Goal: Find specific page/section: Find specific page/section

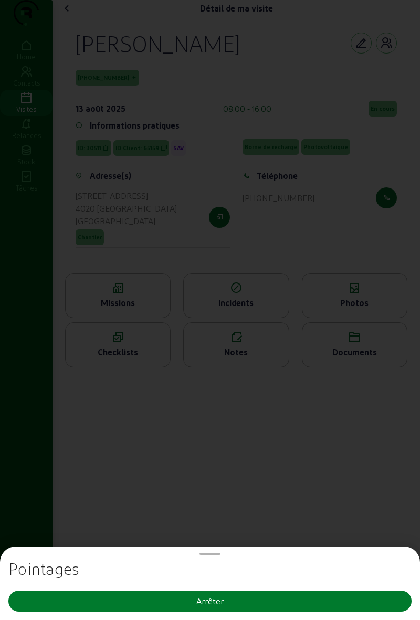
click at [286, 592] on button "Arrêter" at bounding box center [209, 601] width 403 height 21
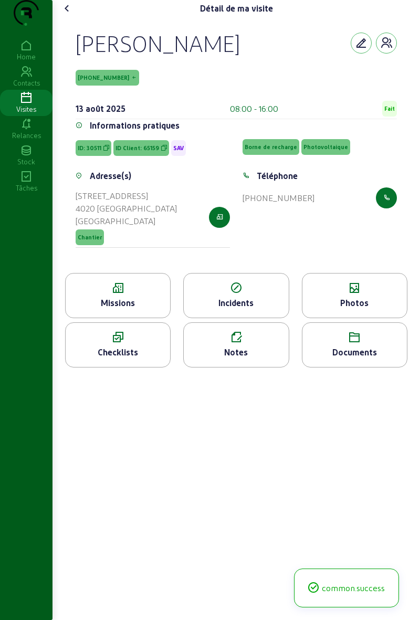
click at [32, 61] on div "Home" at bounding box center [26, 56] width 53 height 9
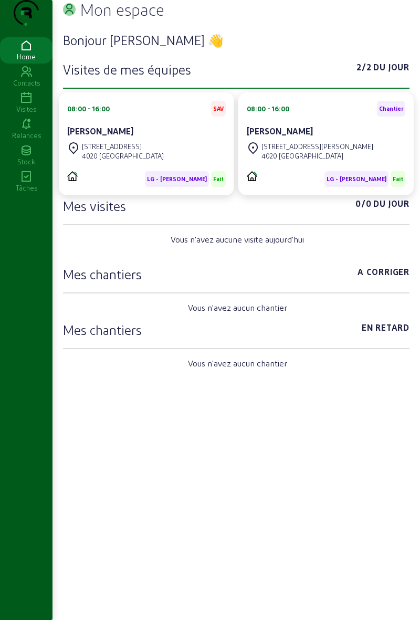
click at [37, 114] on div "Visites" at bounding box center [26, 108] width 53 height 9
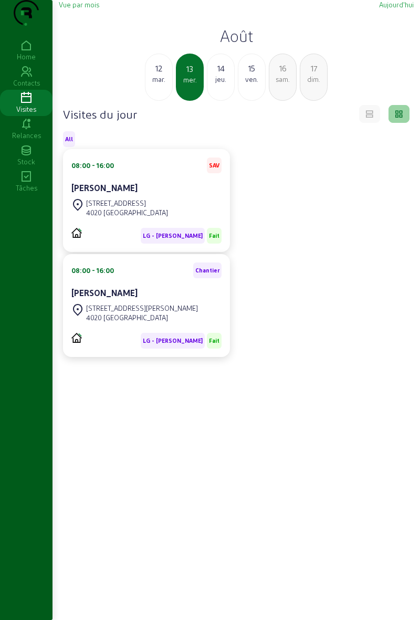
click at [220, 101] on div "14 jeu." at bounding box center [221, 77] width 28 height 47
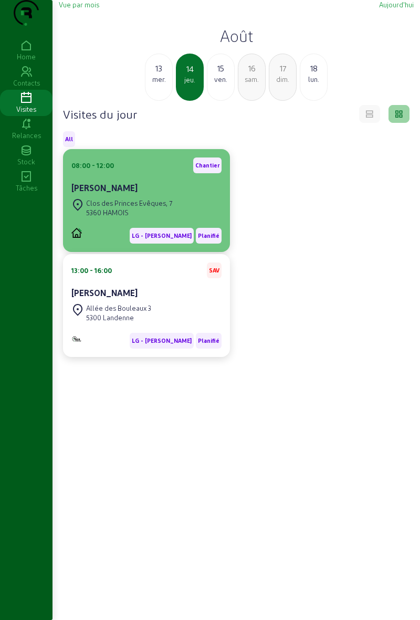
click at [139, 217] on div "5360 HAMOIS" at bounding box center [129, 212] width 86 height 9
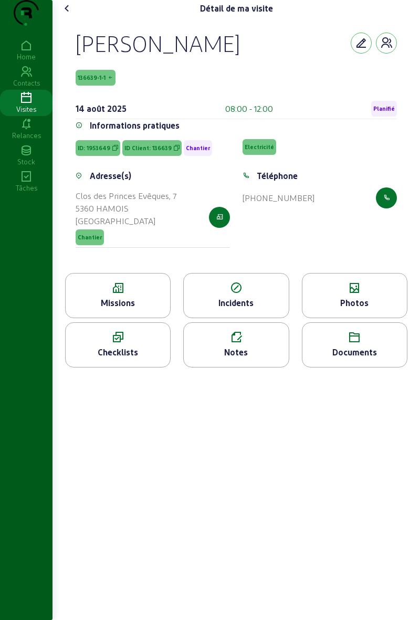
click at [137, 318] on div "Missions" at bounding box center [118, 295] width 106 height 45
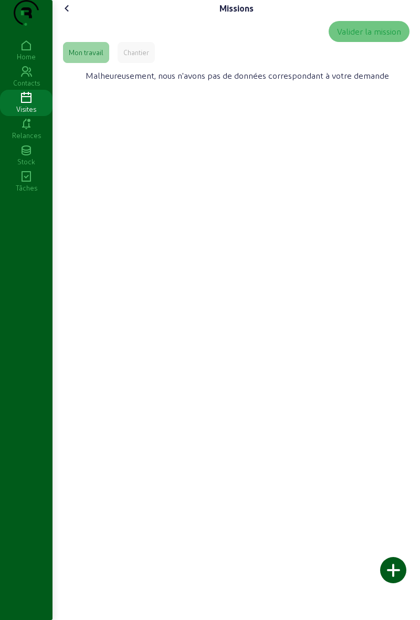
click at [149, 57] on div "Chantier" at bounding box center [136, 52] width 26 height 9
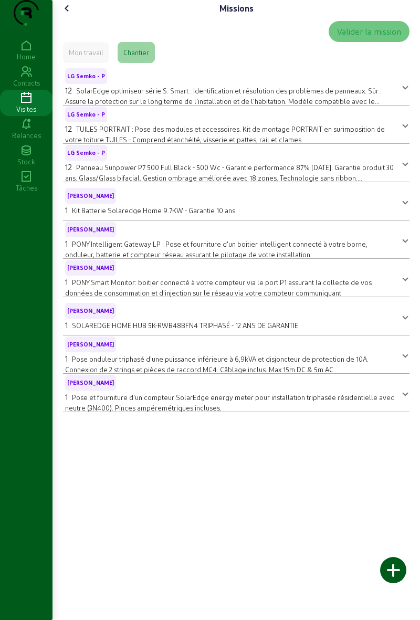
click at [72, 17] on cam-font-icon at bounding box center [67, 8] width 17 height 17
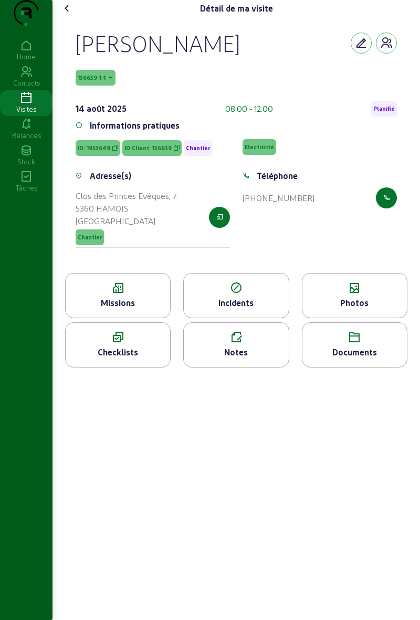
click at [353, 318] on div "Photos" at bounding box center [355, 295] width 106 height 45
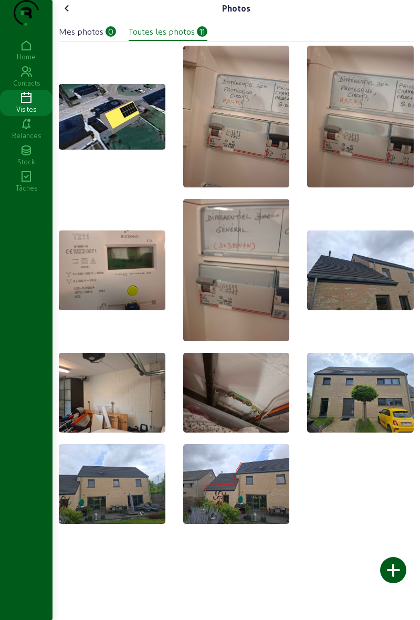
click at [76, 17] on cam-font-icon at bounding box center [67, 8] width 17 height 17
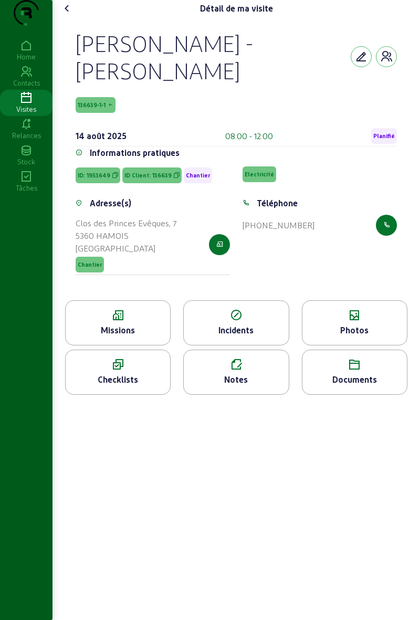
click at [67, 15] on icon at bounding box center [67, 8] width 13 height 13
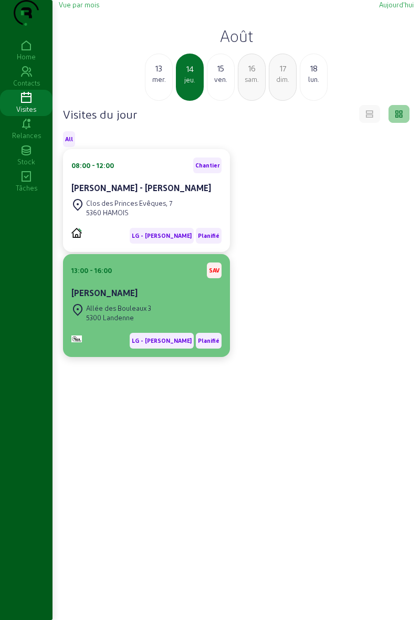
click at [166, 299] on div "[PERSON_NAME]" at bounding box center [146, 293] width 150 height 13
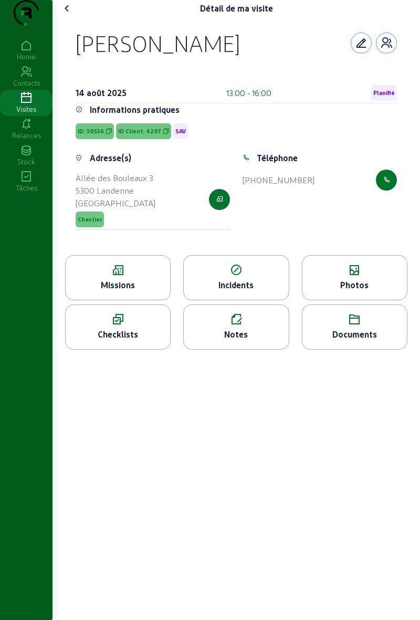
click at [138, 277] on icon at bounding box center [118, 270] width 104 height 13
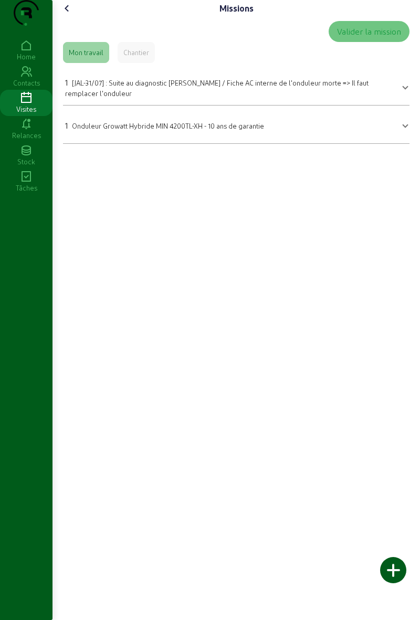
click at [65, 15] on icon at bounding box center [67, 8] width 13 height 13
